Goal: Information Seeking & Learning: Learn about a topic

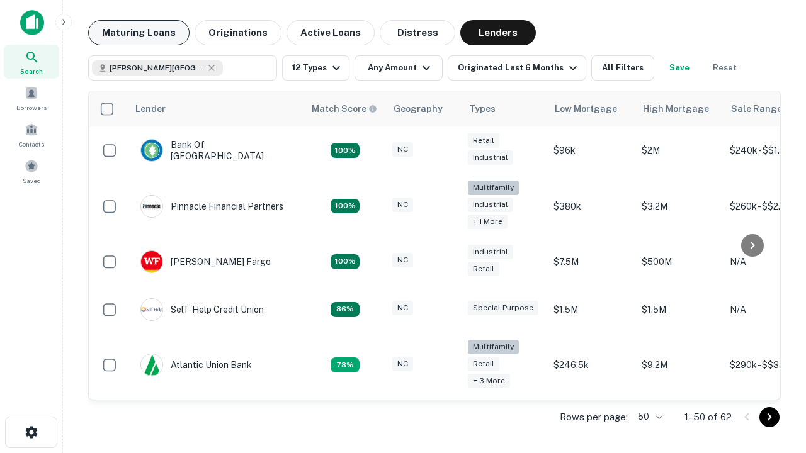
click at [139, 33] on button "Maturing Loans" at bounding box center [138, 32] width 101 height 25
